Goal: Information Seeking & Learning: Learn about a topic

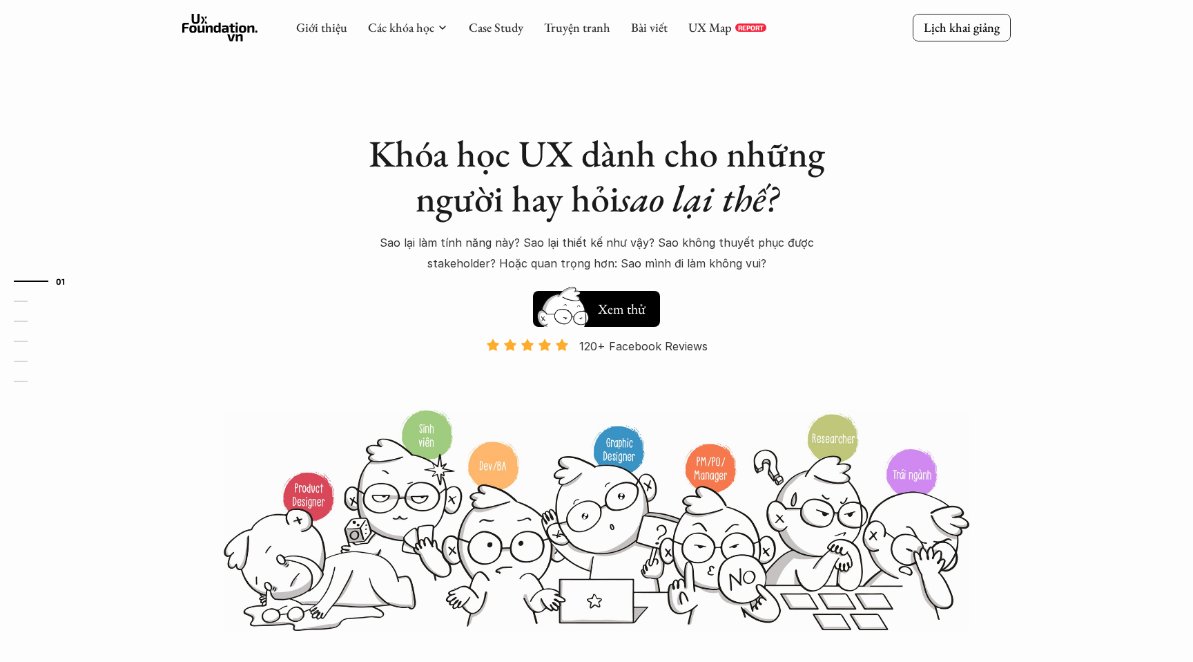
click at [484, 20] on link "Case Study" at bounding box center [496, 27] width 55 height 16
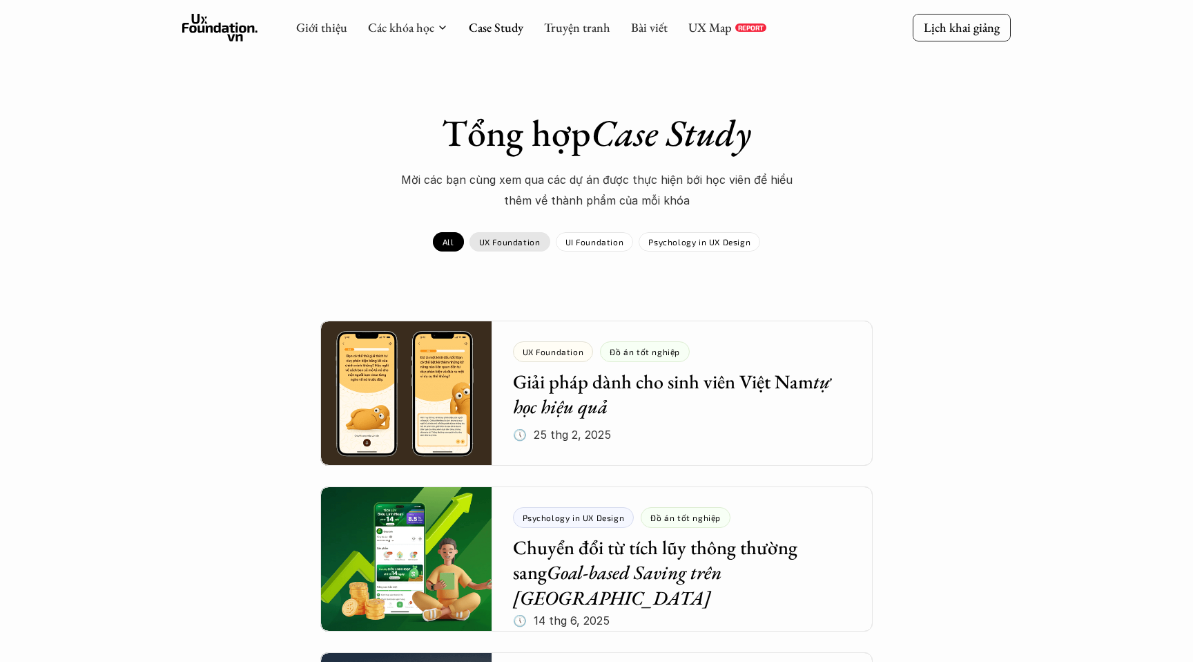
click at [523, 244] on p "UX Foundation" at bounding box center [509, 242] width 61 height 10
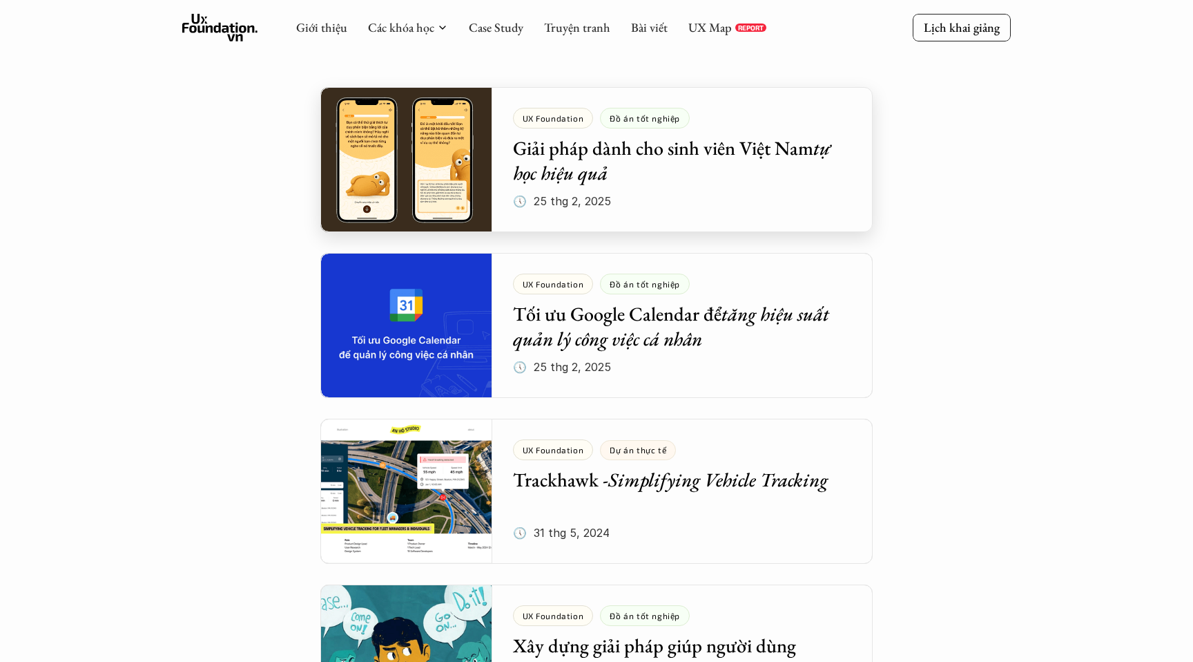
scroll to position [432, 0]
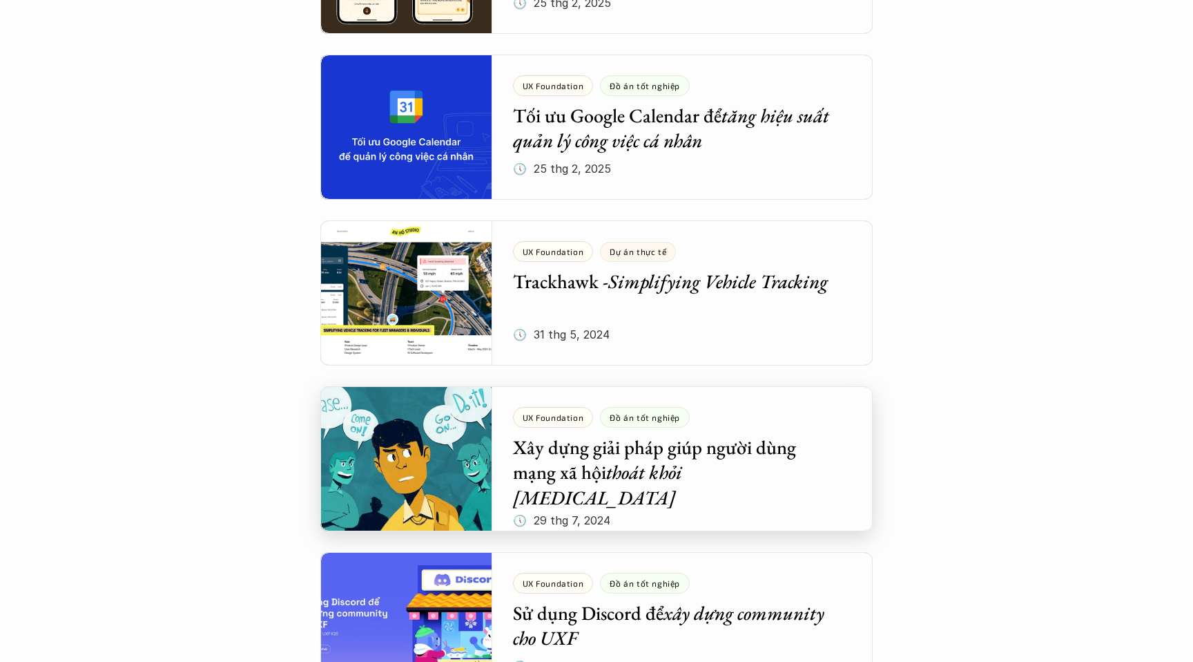
click at [737, 443] on div at bounding box center [596, 458] width 553 height 145
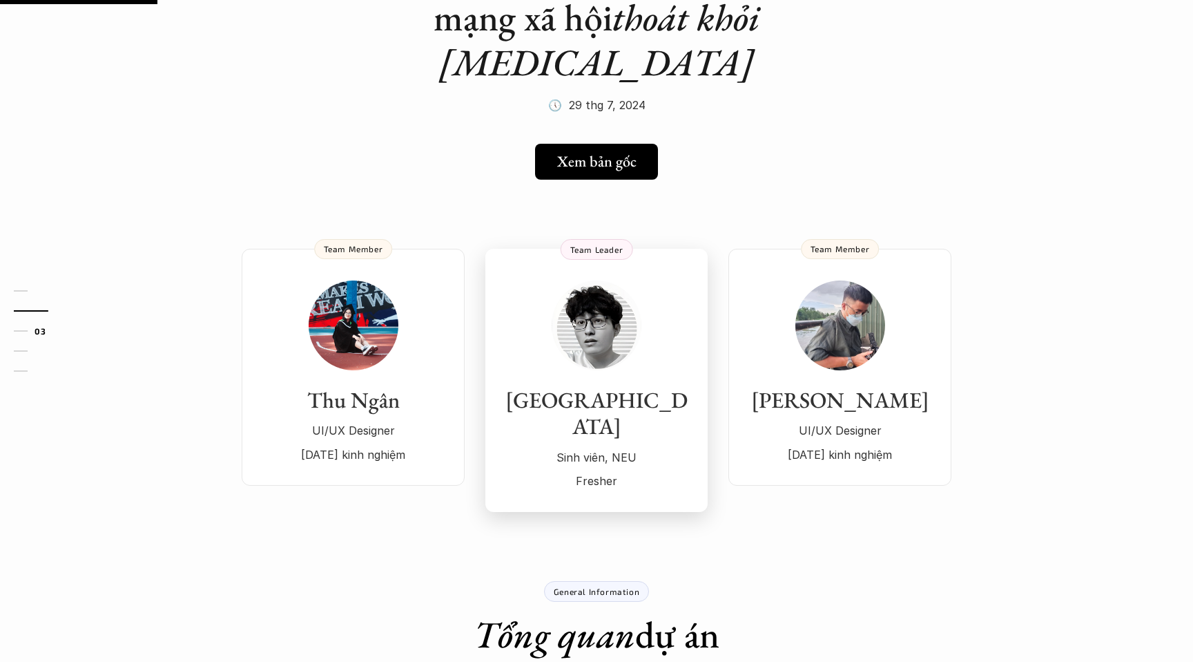
scroll to position [186, 0]
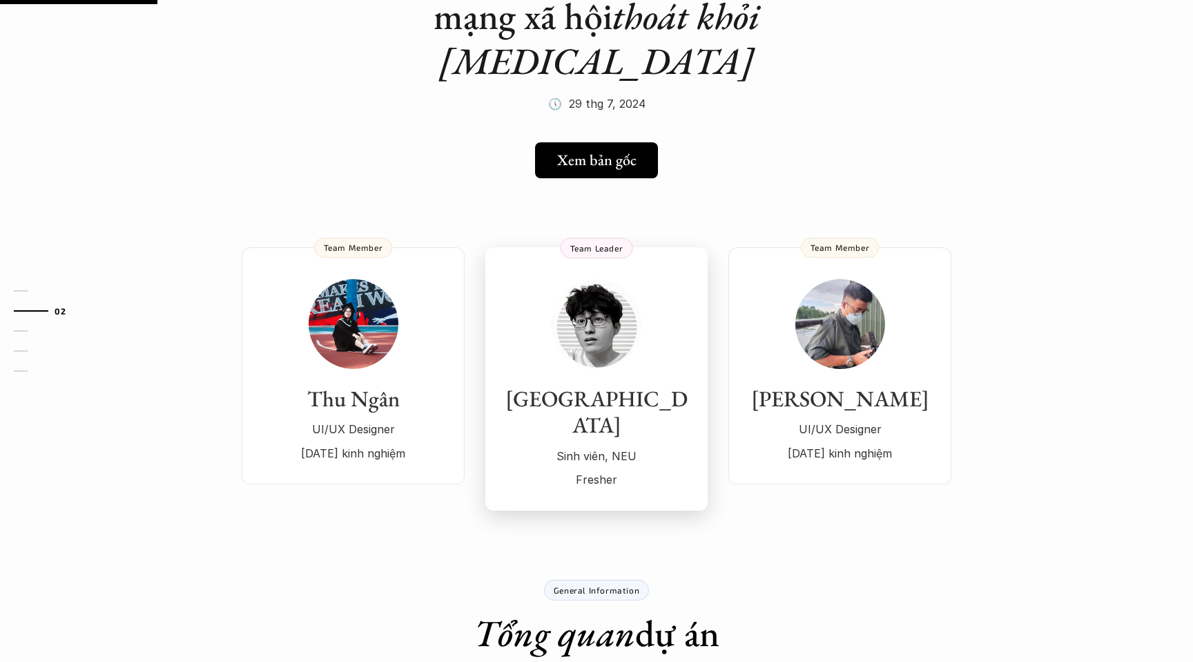
click at [682, 247] on link "[PERSON_NAME] viên, NEU Fresher Team Leader" at bounding box center [597, 379] width 222 height 264
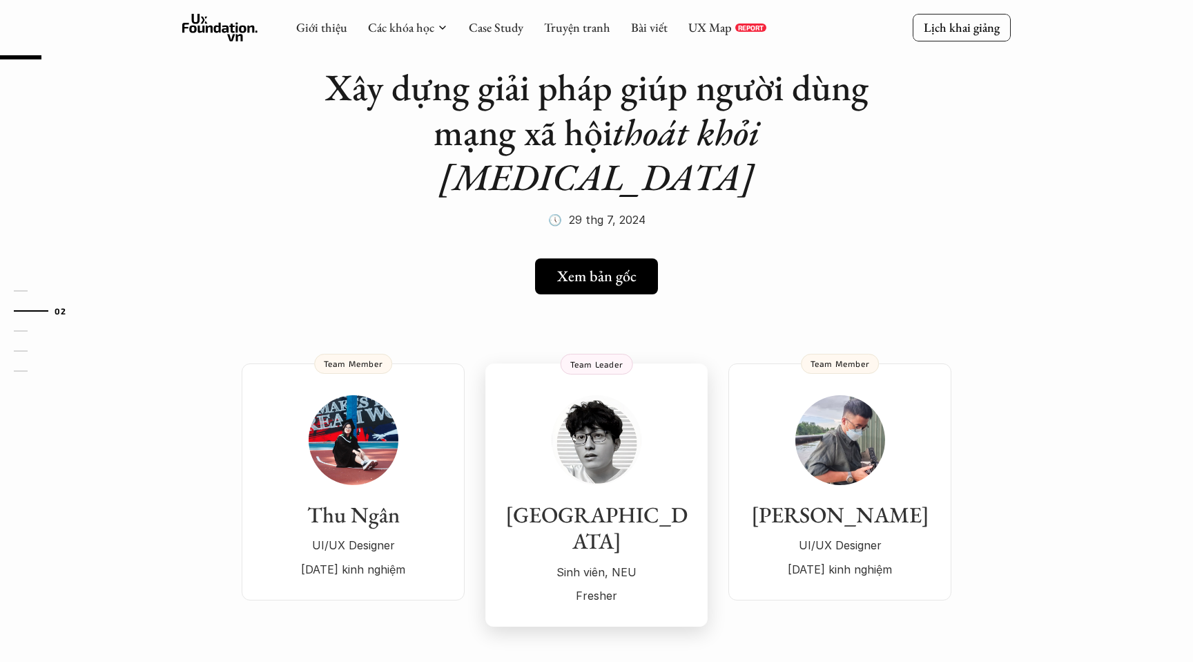
scroll to position [28, 0]
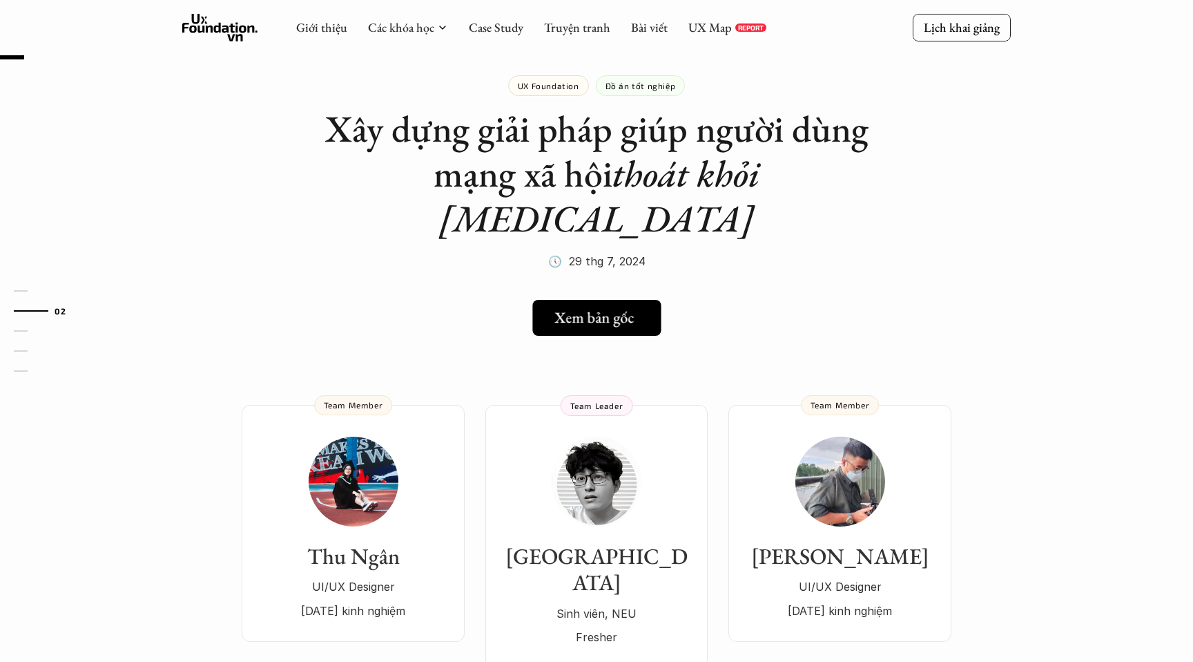
click at [604, 309] on h5 "Xem bản gốc" at bounding box center [594, 318] width 79 height 18
